Goal: Transaction & Acquisition: Subscribe to service/newsletter

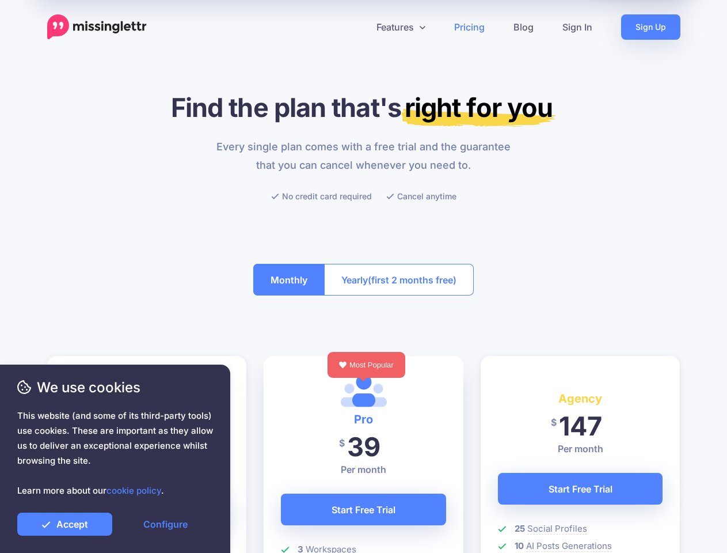
click at [363, 276] on button "Yearly (first 2 months free)" at bounding box center [399, 280] width 150 height 32
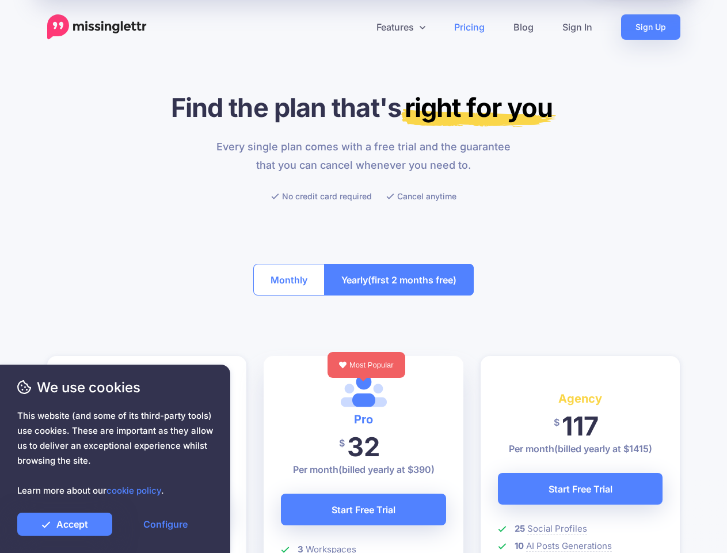
click at [359, 27] on icon at bounding box center [359, 27] width 6 height 6
click at [400, 27] on link "Features" at bounding box center [401, 26] width 78 height 25
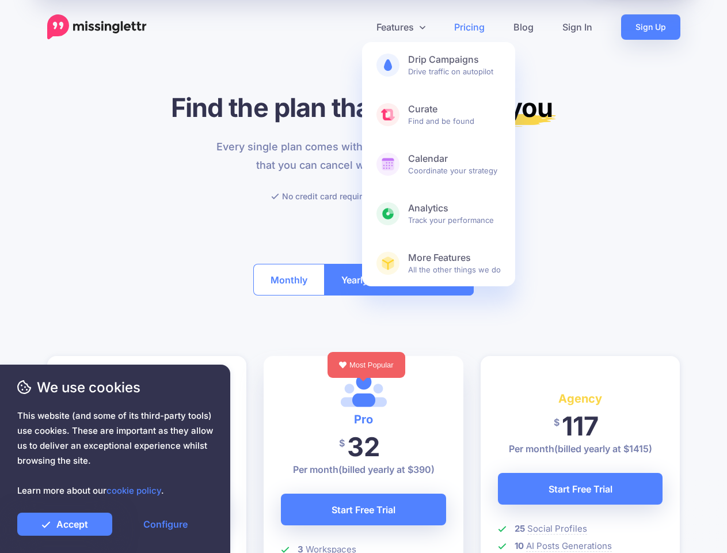
click at [289, 279] on button "Monthly" at bounding box center [288, 280] width 71 height 32
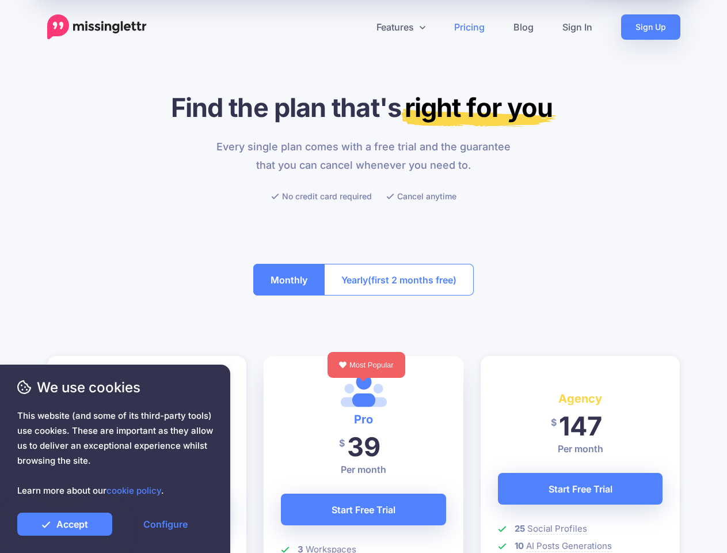
click at [399, 279] on span "(first 2 months free)" at bounding box center [412, 280] width 89 height 18
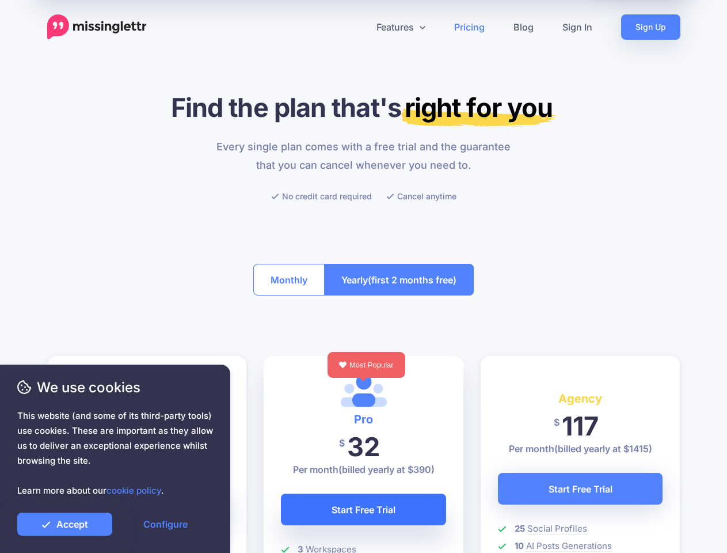
click at [363, 509] on link "Start Free Trial" at bounding box center [363, 509] width 165 height 32
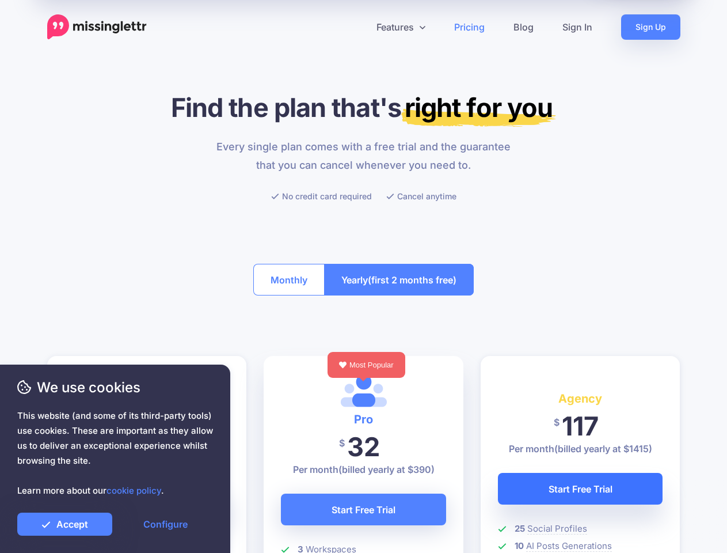
click at [580, 488] on link "Start Free Trial" at bounding box center [580, 489] width 165 height 32
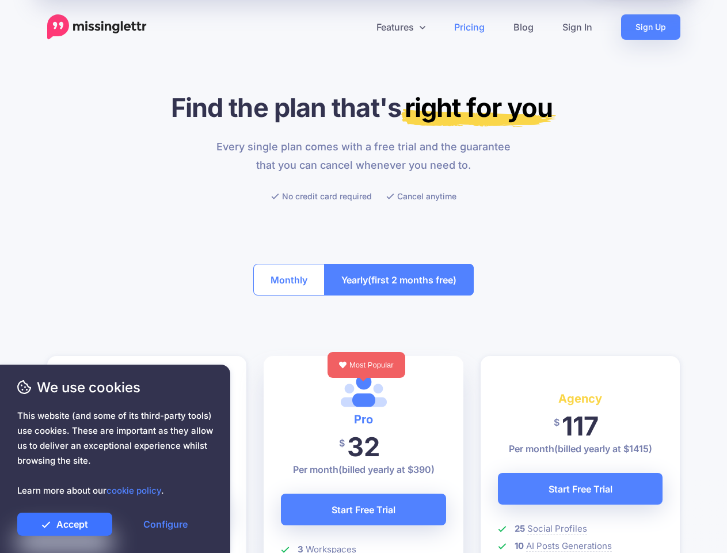
click at [64, 524] on link "Accept" at bounding box center [64, 523] width 95 height 23
click at [165, 524] on link "Configure" at bounding box center [165, 523] width 95 height 23
